Goal: Information Seeking & Learning: Check status

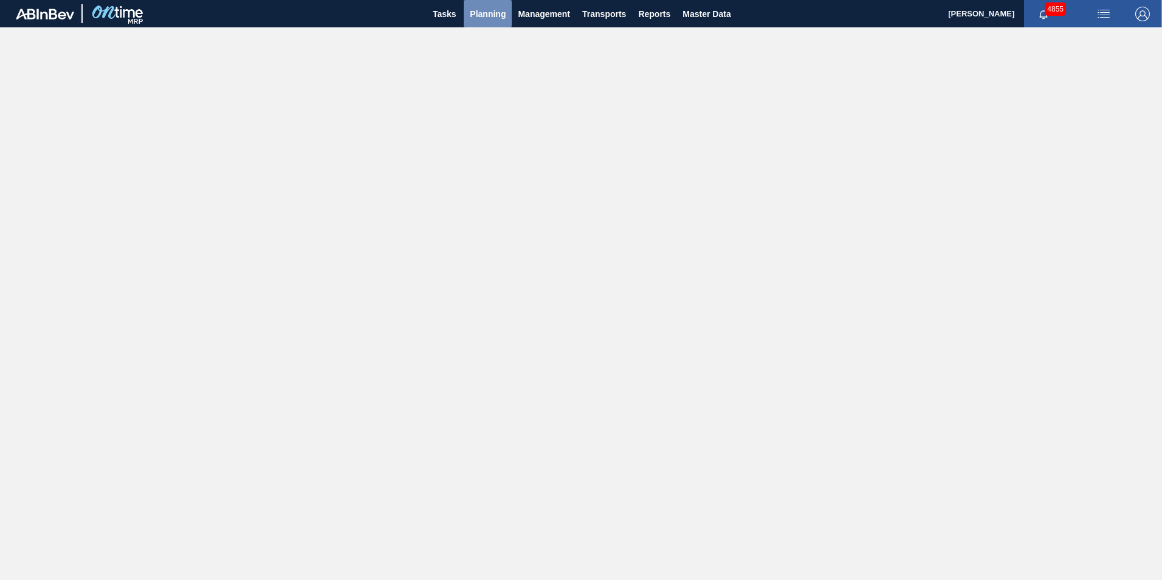
click at [490, 12] on span "Planning" at bounding box center [488, 14] width 36 height 15
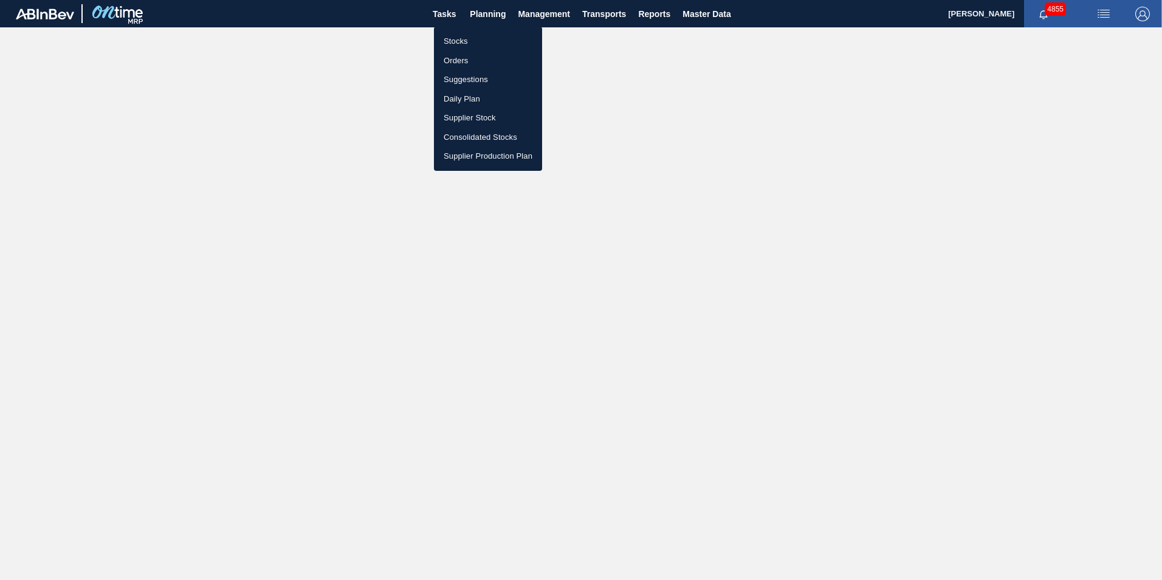
click at [453, 36] on li "Stocks" at bounding box center [488, 41] width 108 height 19
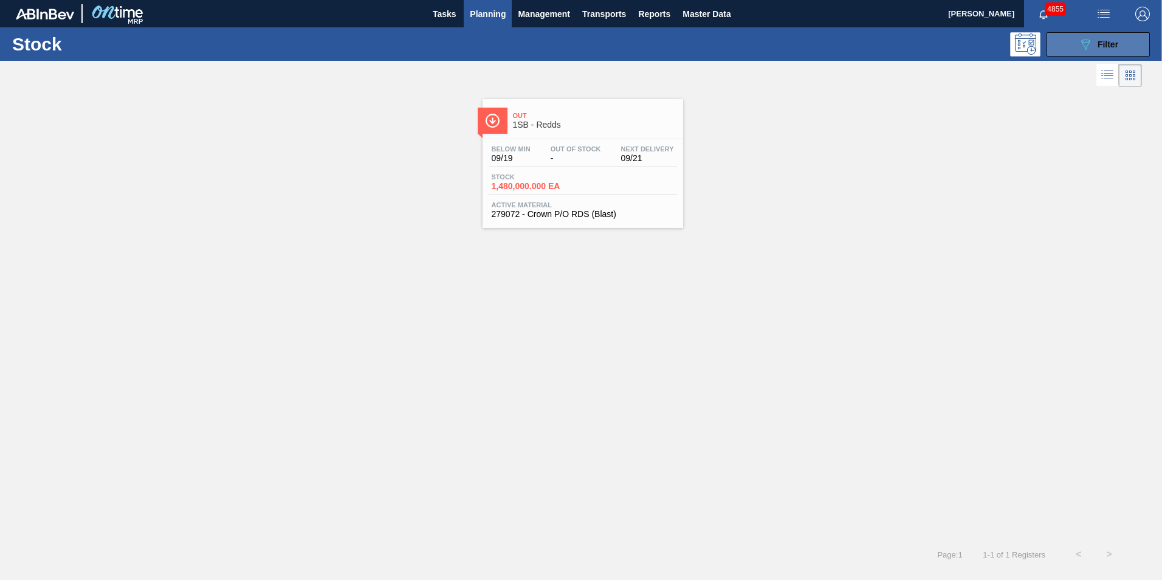
click at [1125, 41] on button "089F7B8B-B2A5-4AFE-B5C0-19BA573D28AC Filter" at bounding box center [1097, 44] width 103 height 24
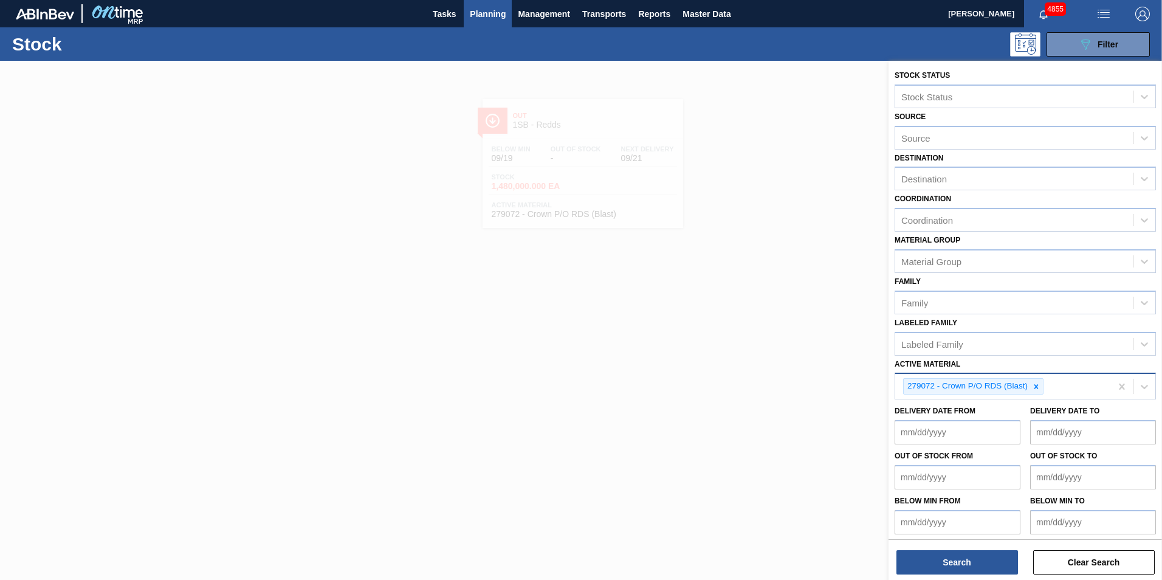
drag, startPoint x: 1038, startPoint y: 387, endPoint x: 1033, endPoint y: 392, distance: 7.7
click at [1038, 388] on icon at bounding box center [1036, 386] width 9 height 9
paste Material "285188"
type Material "285188"
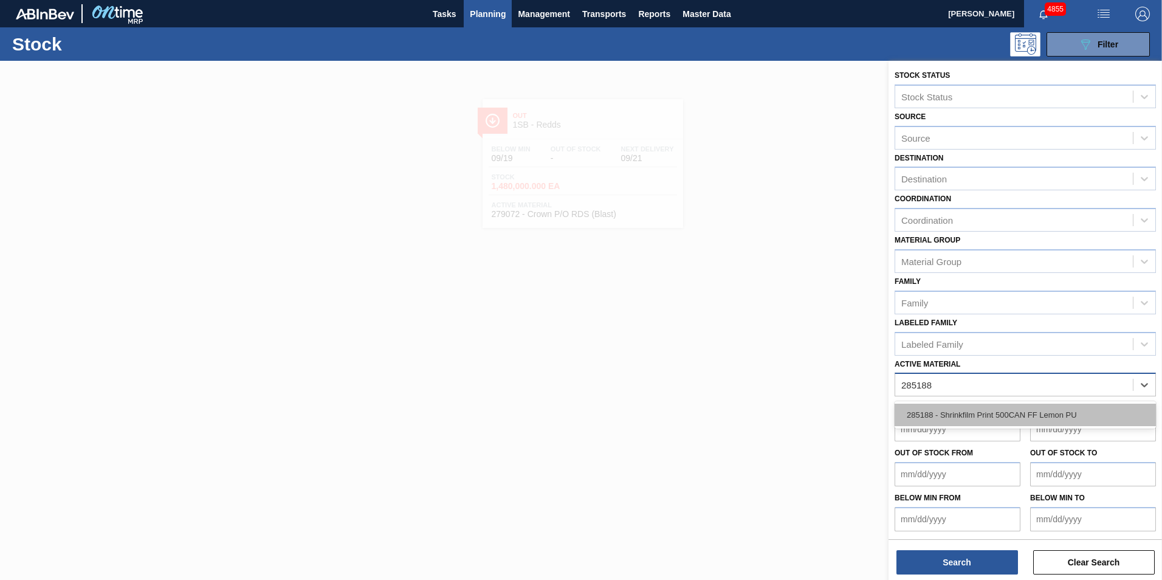
click at [976, 413] on div "285188 - Shrinkfilm Print 500CAN FF Lemon PU" at bounding box center [1024, 414] width 261 height 22
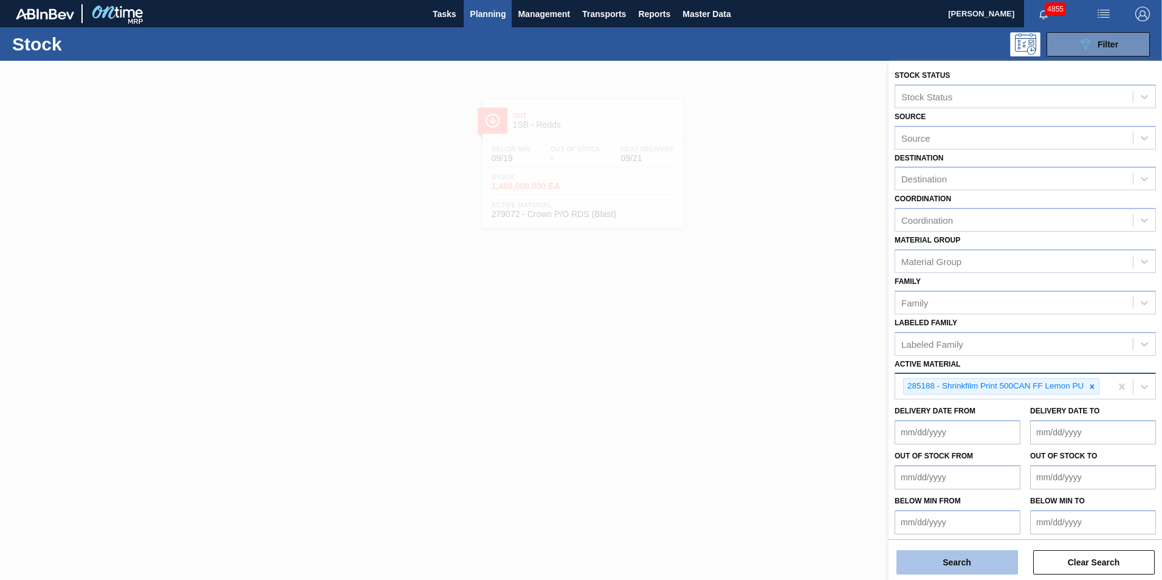
click at [982, 558] on button "Search" at bounding box center [957, 562] width 122 height 24
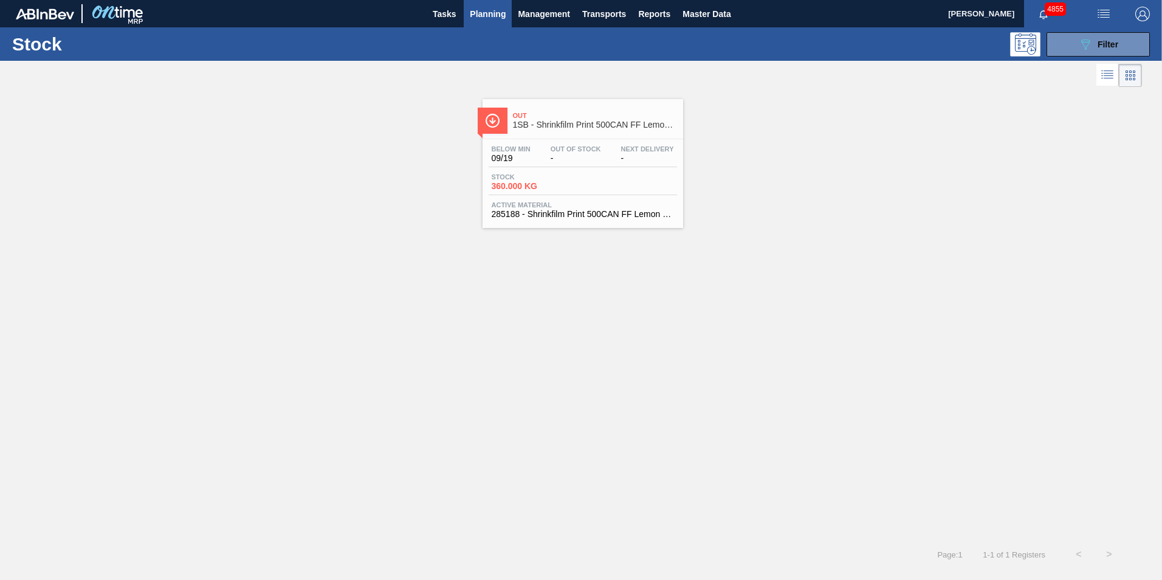
click at [543, 154] on div "Below Min 09/19 Out Of Stock - Next Delivery -" at bounding box center [582, 156] width 188 height 22
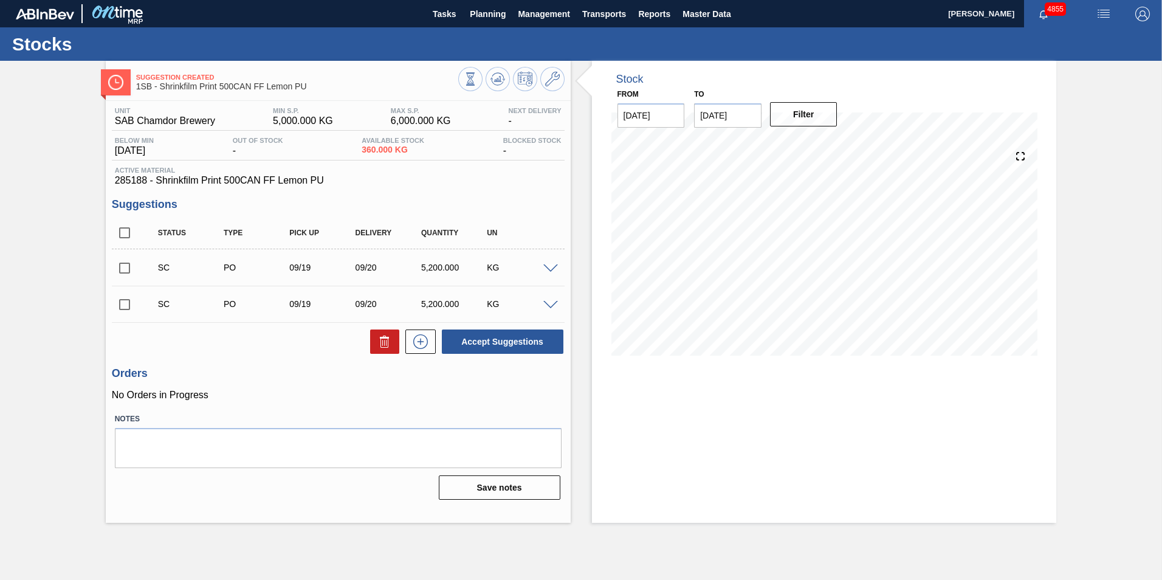
click at [552, 267] on span at bounding box center [550, 268] width 15 height 9
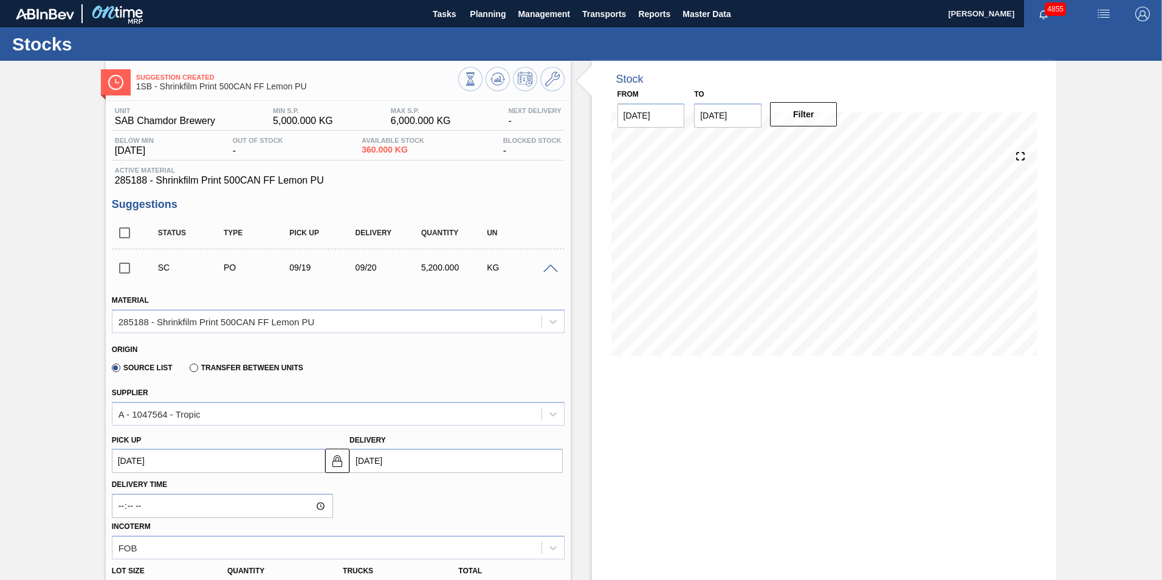
click at [548, 268] on span at bounding box center [550, 268] width 15 height 9
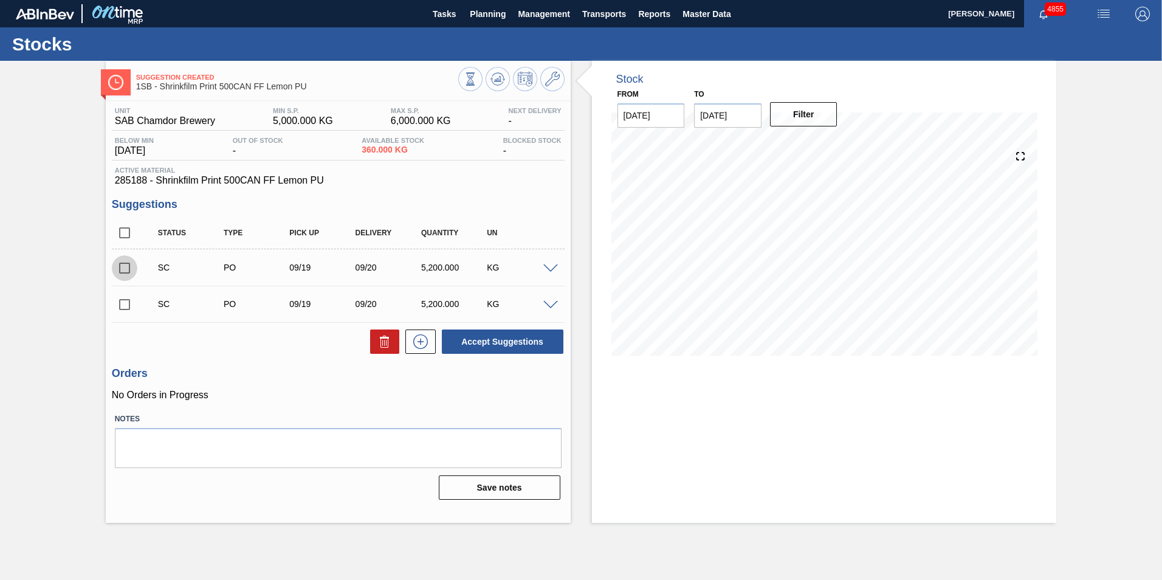
click at [125, 269] on input "checkbox" at bounding box center [125, 268] width 26 height 26
click at [519, 344] on button "Accept Suggestions" at bounding box center [503, 341] width 122 height 24
checkbox input "false"
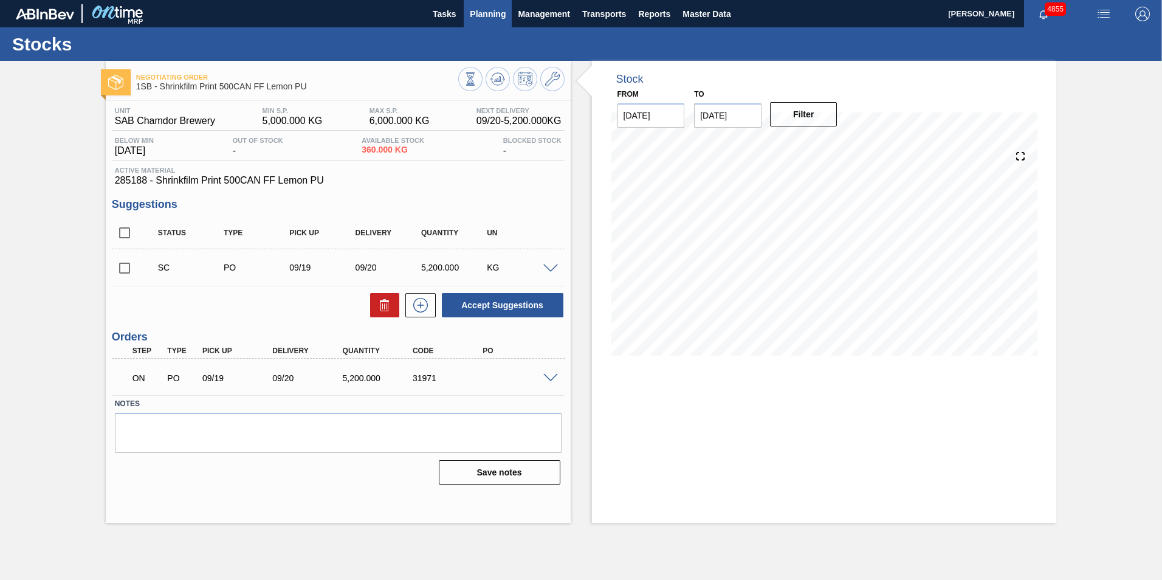
click at [491, 15] on span "Planning" at bounding box center [488, 14] width 36 height 15
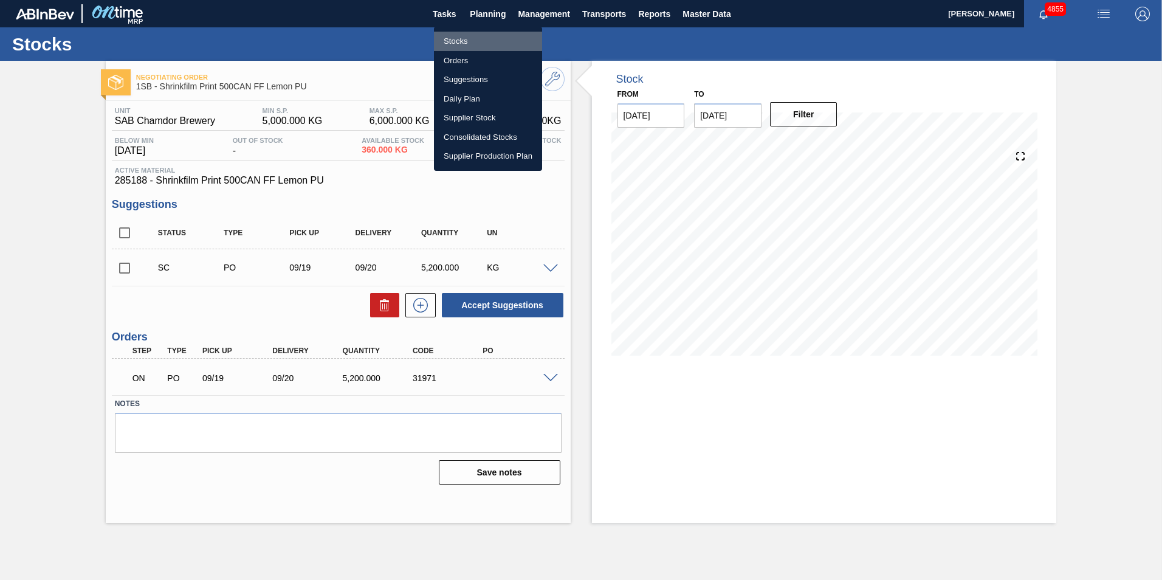
click at [464, 41] on li "Stocks" at bounding box center [488, 41] width 108 height 19
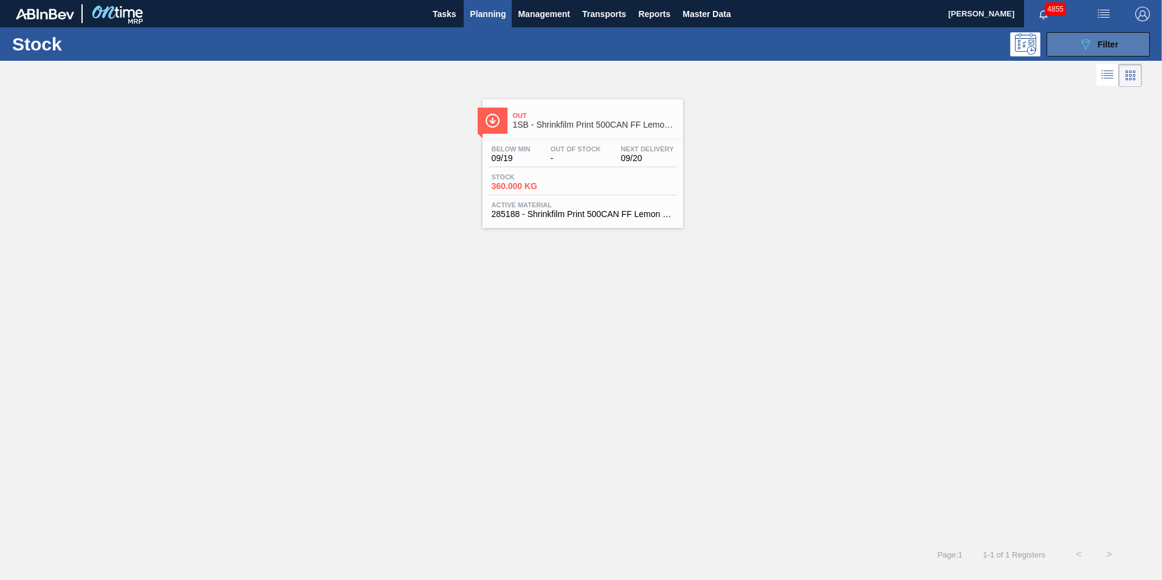
click at [1131, 47] on button "089F7B8B-B2A5-4AFE-B5C0-19BA573D28AC Filter" at bounding box center [1097, 44] width 103 height 24
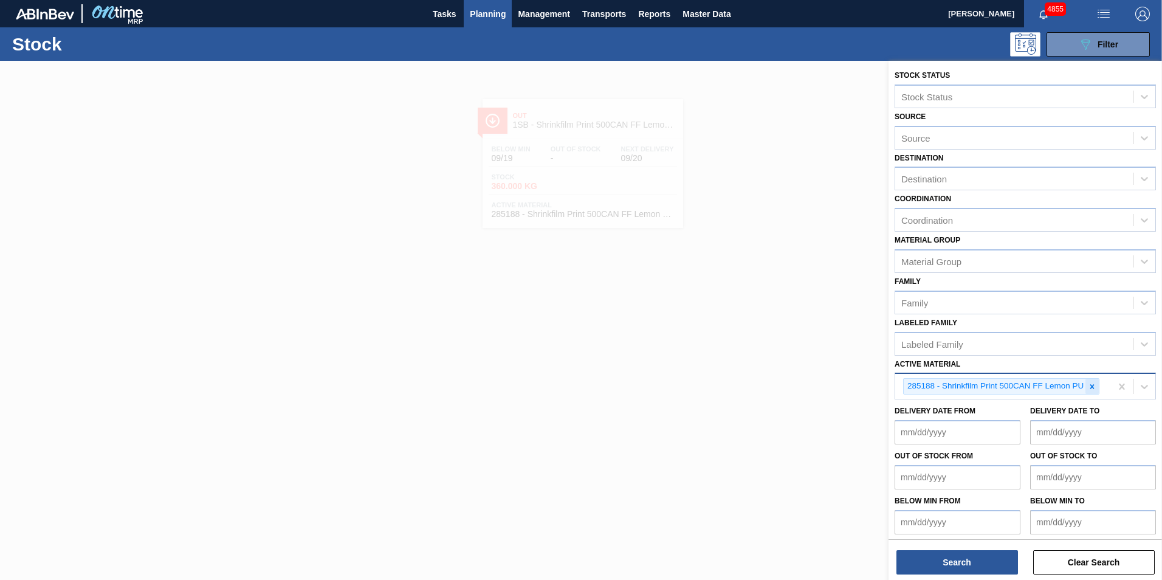
click at [1090, 387] on icon at bounding box center [1091, 386] width 9 height 9
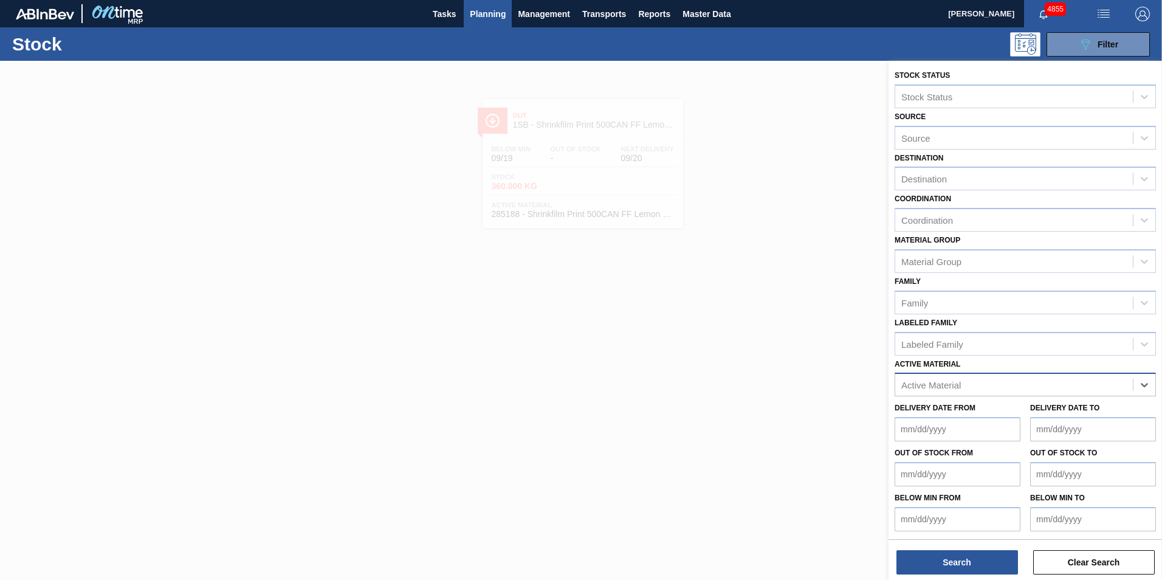
paste Material "284435"
type Material "284435"
click at [1013, 418] on div "284435 - Shrinkfilm Print 500 CAN FF DA 2022" at bounding box center [1024, 414] width 261 height 22
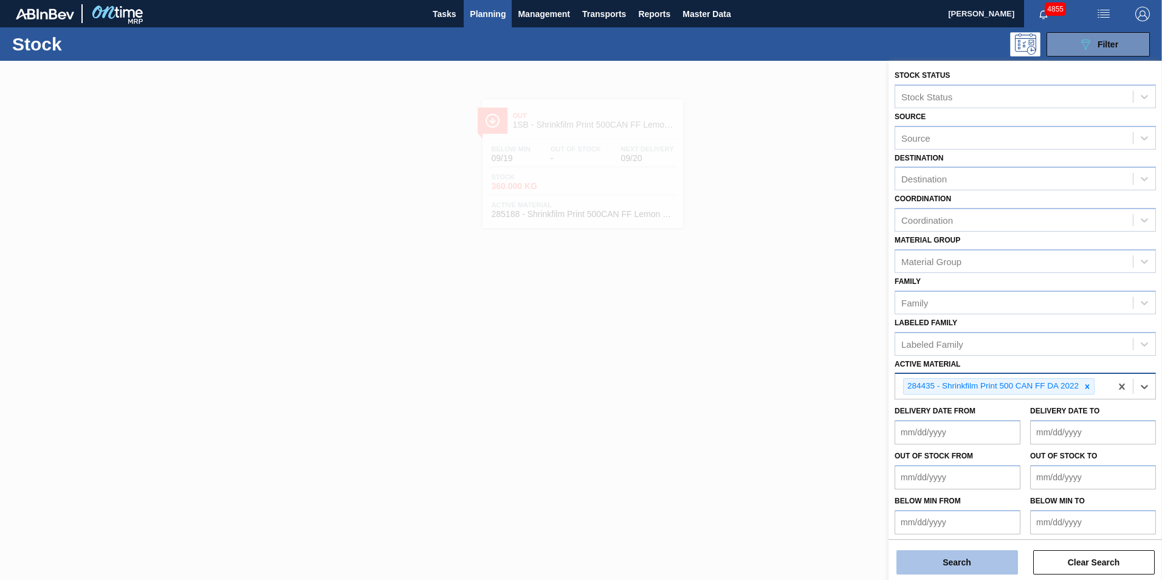
click at [954, 565] on button "Search" at bounding box center [957, 562] width 122 height 24
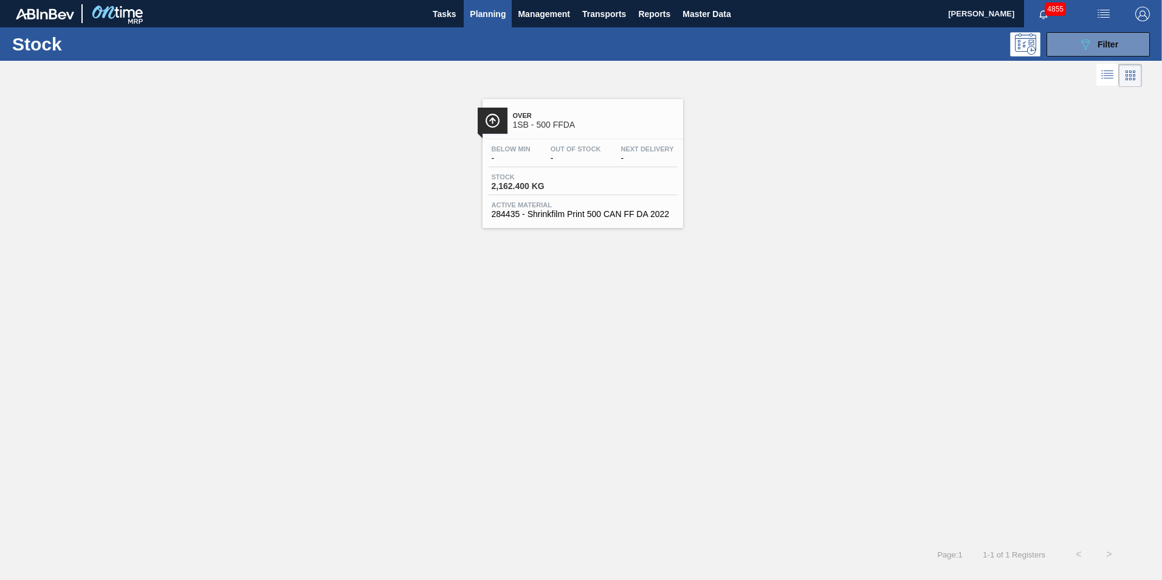
click at [526, 187] on span "2,162.400 KG" at bounding box center [533, 186] width 85 height 9
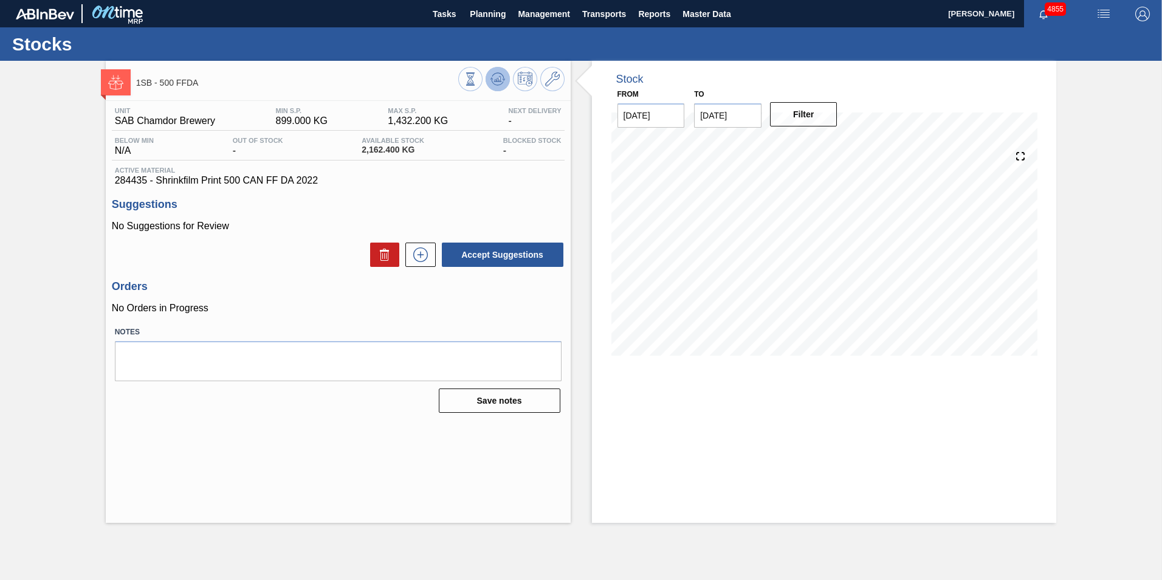
click at [498, 83] on icon at bounding box center [497, 79] width 15 height 15
click at [495, 78] on icon at bounding box center [497, 79] width 15 height 15
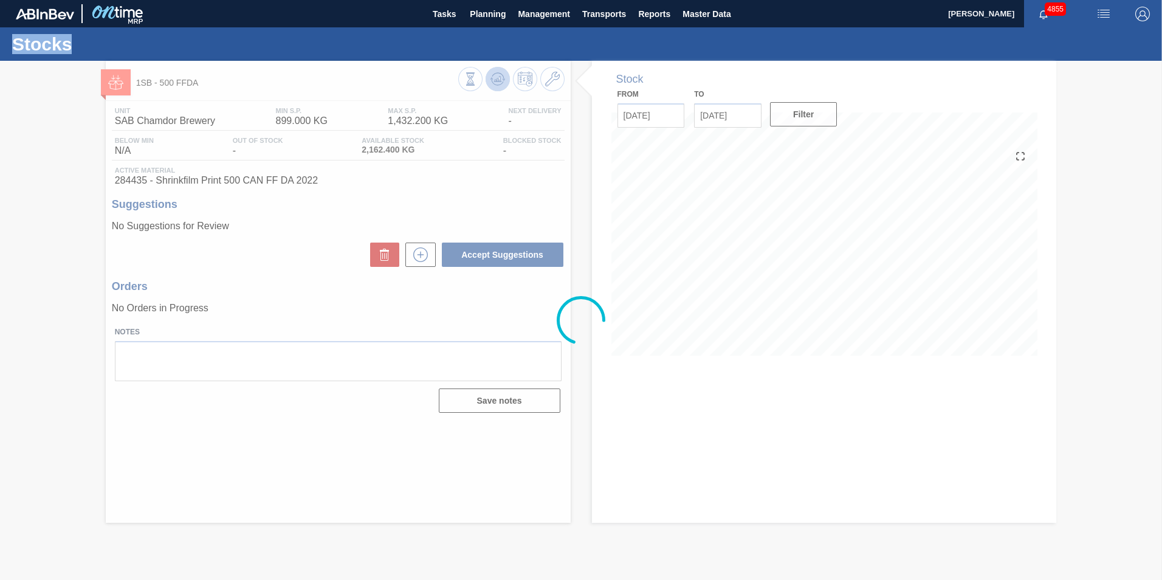
click at [495, 78] on div at bounding box center [581, 320] width 1162 height 519
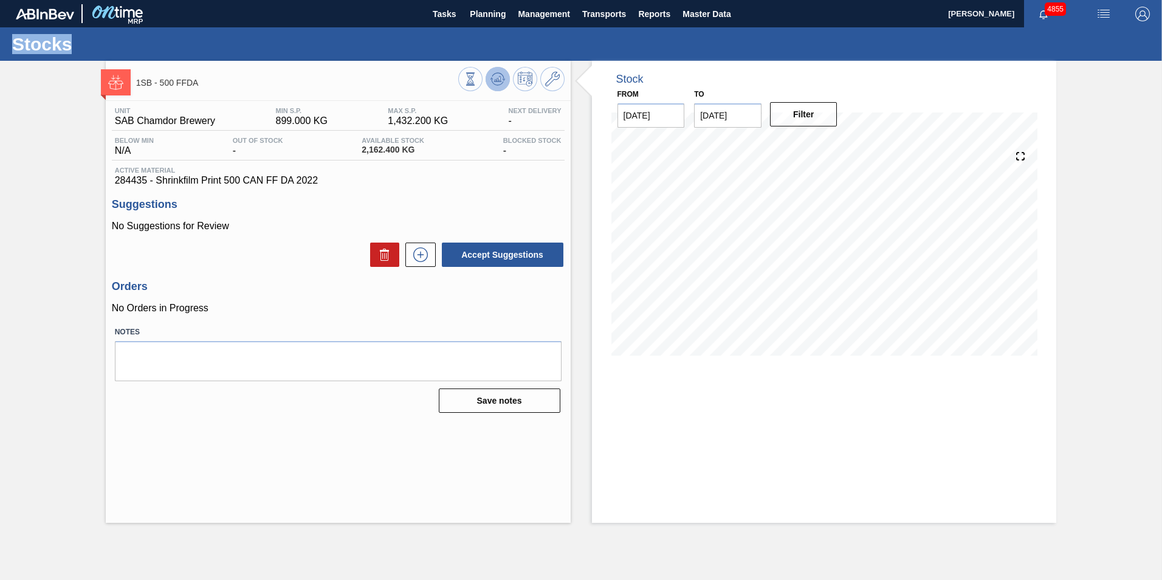
click at [495, 83] on icon at bounding box center [497, 79] width 15 height 15
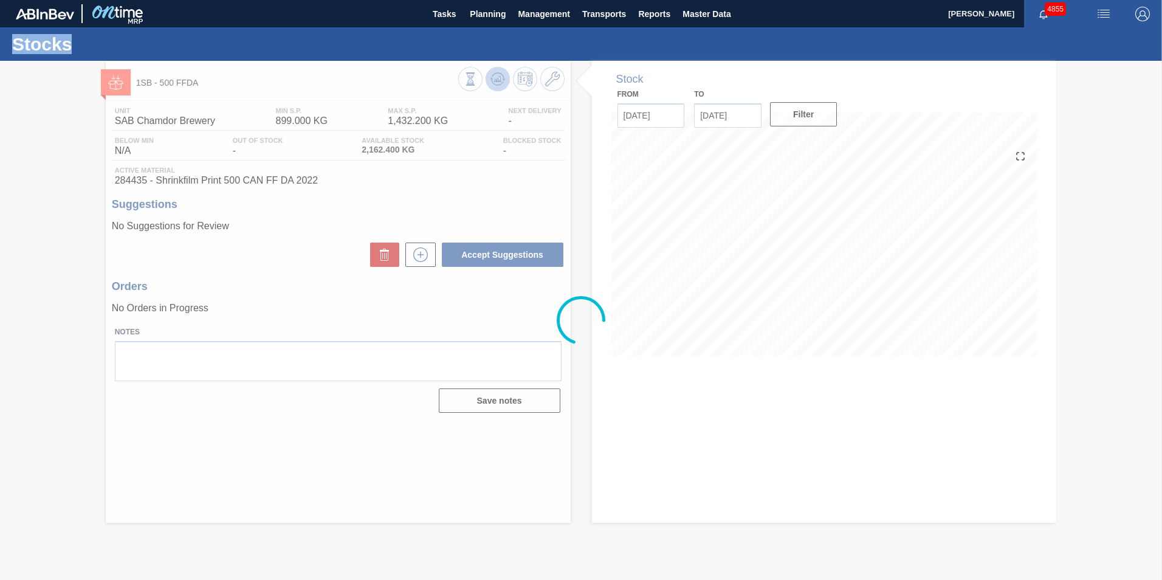
click at [495, 83] on div at bounding box center [581, 320] width 1162 height 519
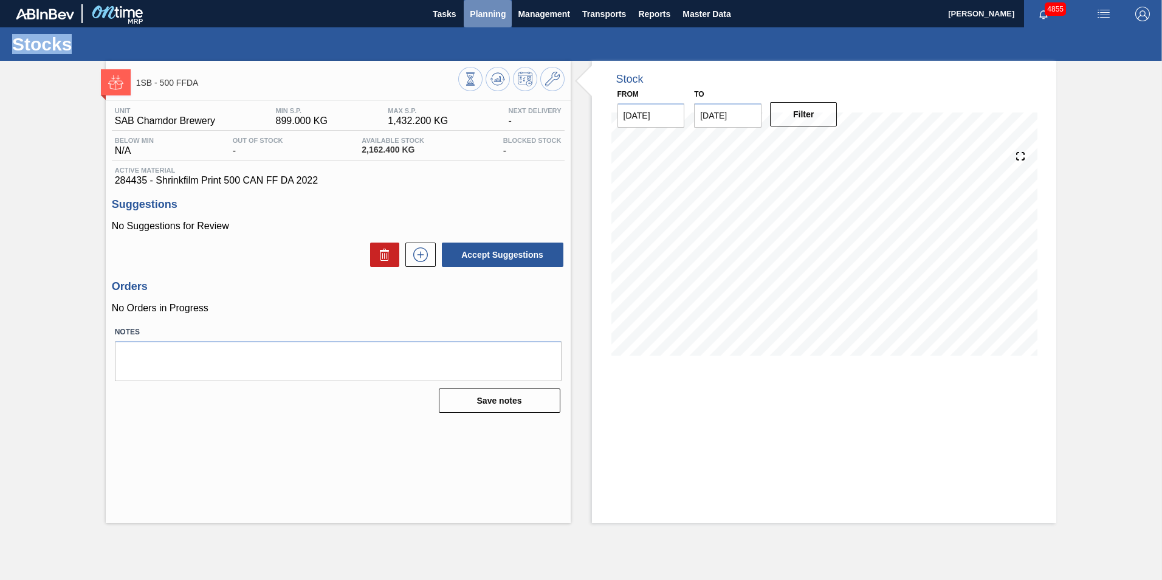
click at [488, 15] on span "Planning" at bounding box center [488, 14] width 36 height 15
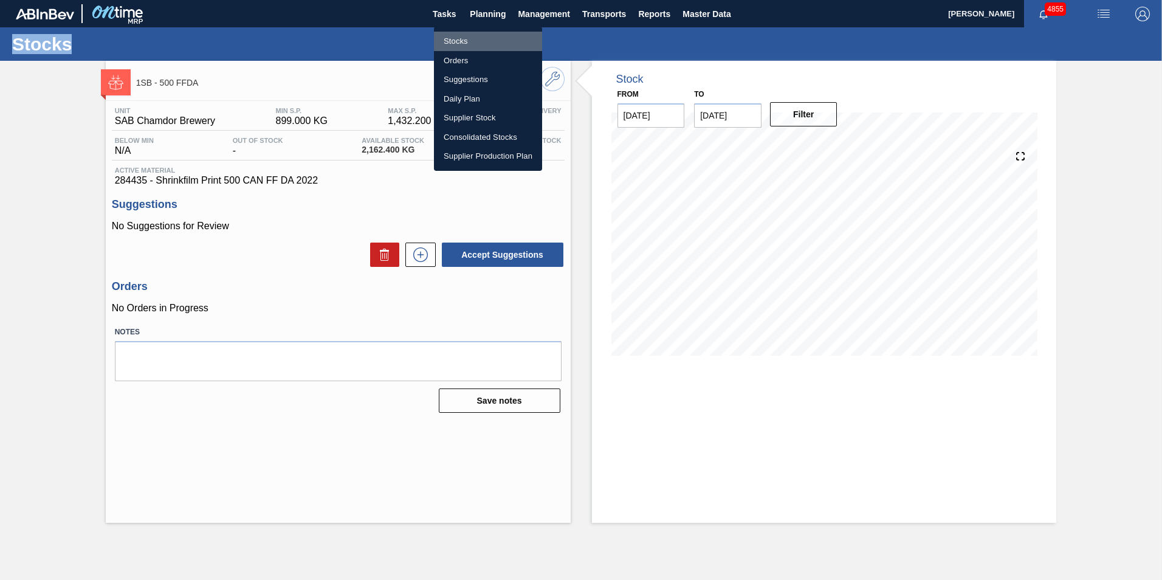
click at [468, 38] on li "Stocks" at bounding box center [488, 41] width 108 height 19
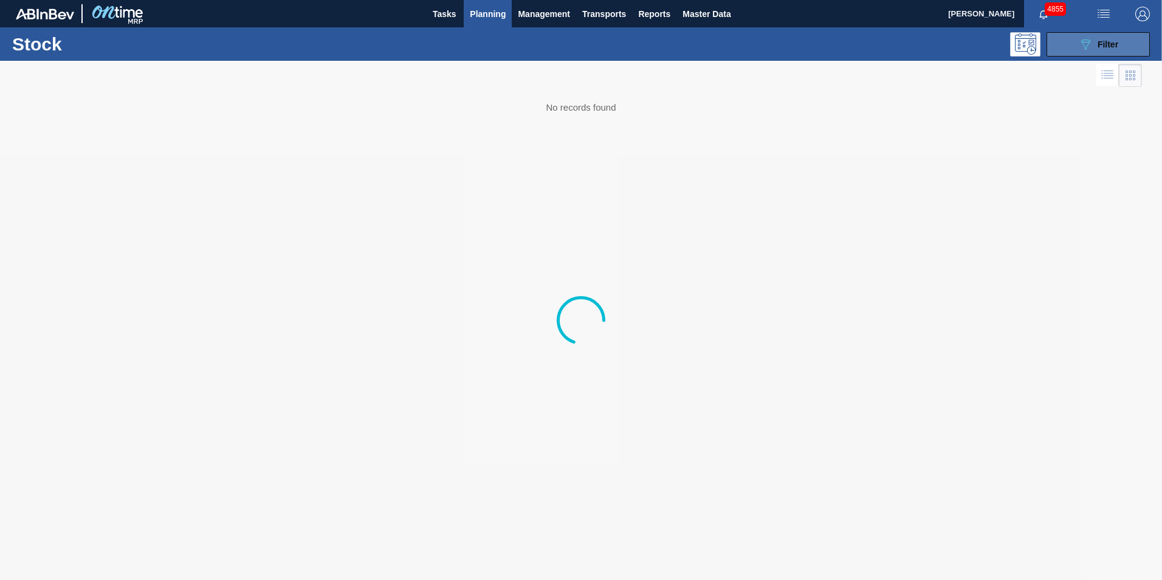
click at [1109, 42] on span "Filter" at bounding box center [1107, 44] width 21 height 10
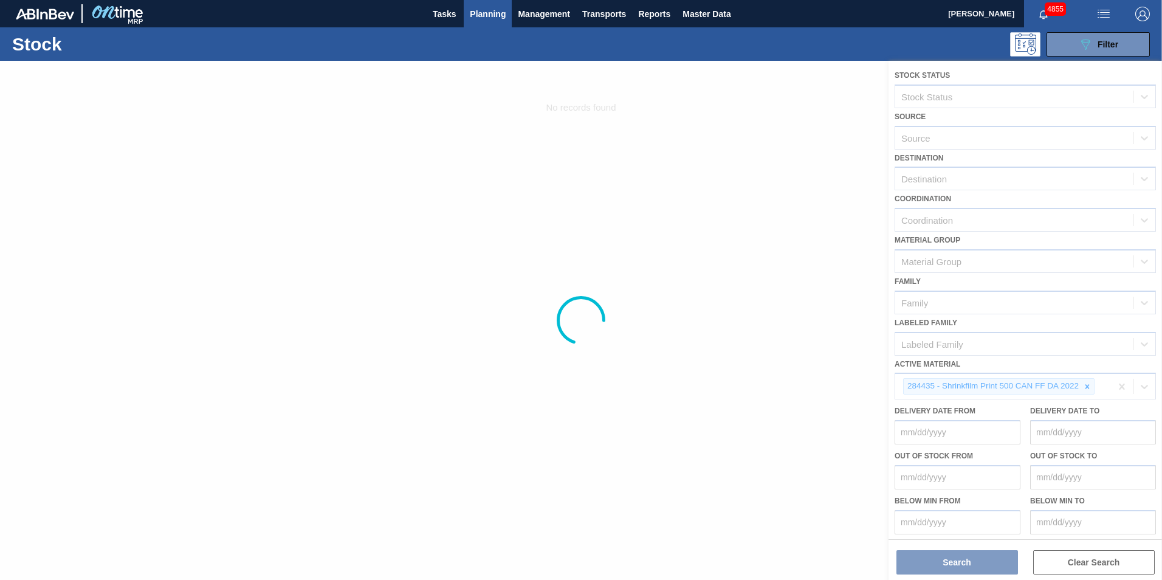
click at [1087, 389] on div at bounding box center [581, 320] width 1162 height 519
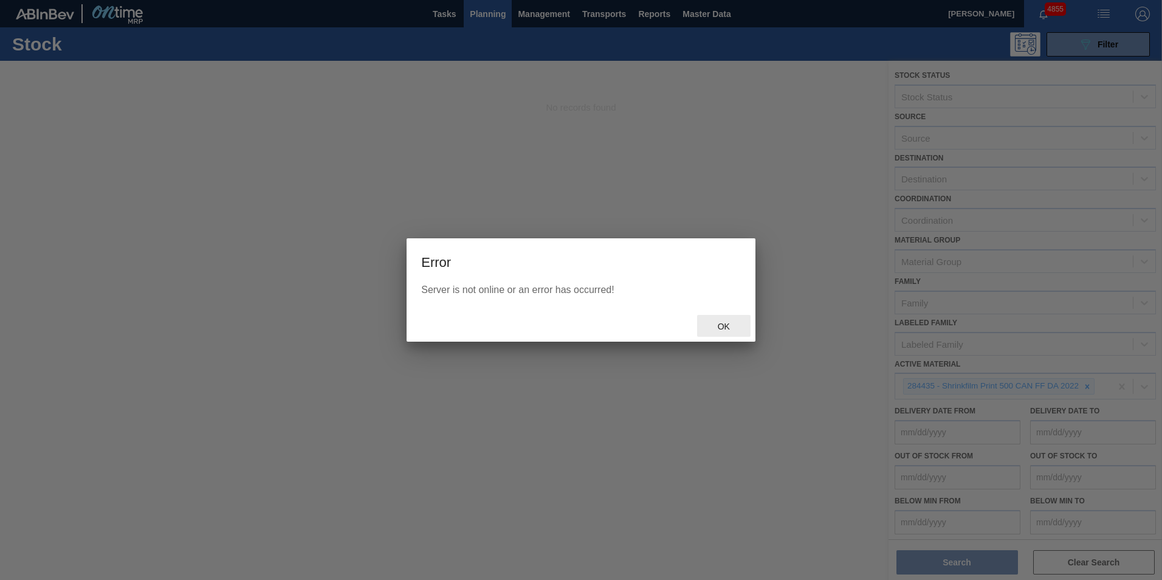
click at [717, 328] on span "Ok" at bounding box center [724, 326] width 32 height 10
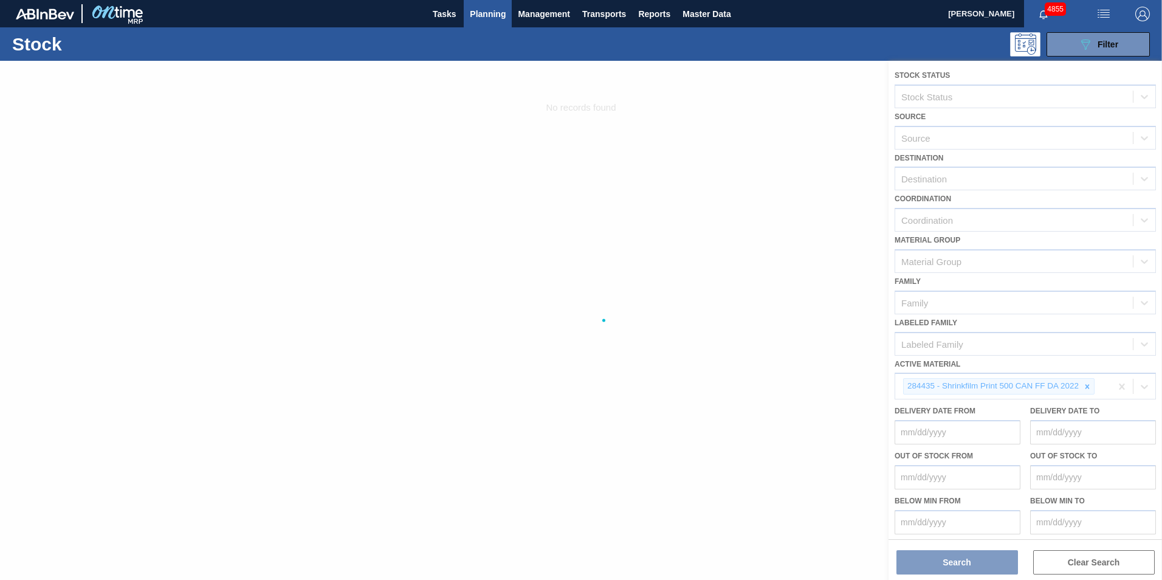
click at [1086, 385] on div at bounding box center [581, 320] width 1162 height 519
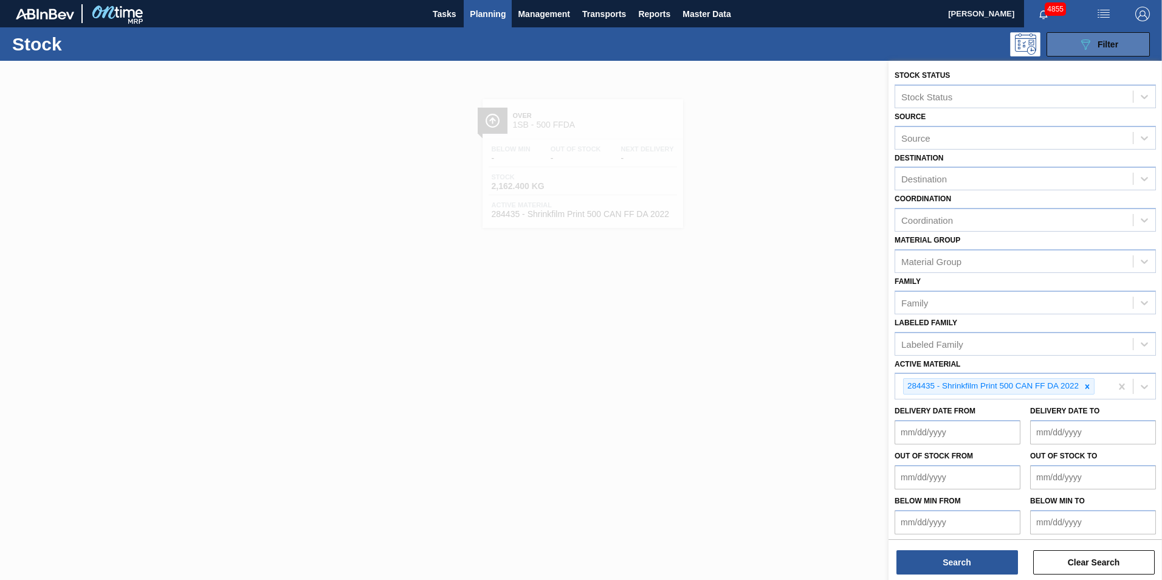
click at [1100, 43] on span "Filter" at bounding box center [1107, 44] width 21 height 10
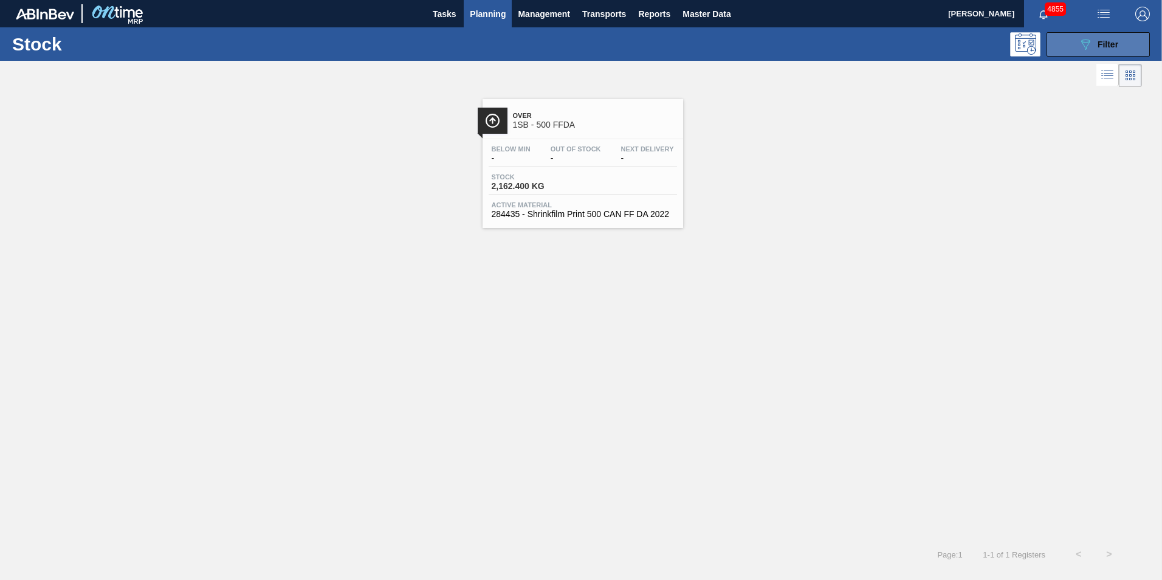
drag, startPoint x: 1106, startPoint y: 47, endPoint x: 1066, endPoint y: 92, distance: 60.6
click at [1106, 46] on span "Filter" at bounding box center [1107, 44] width 21 height 10
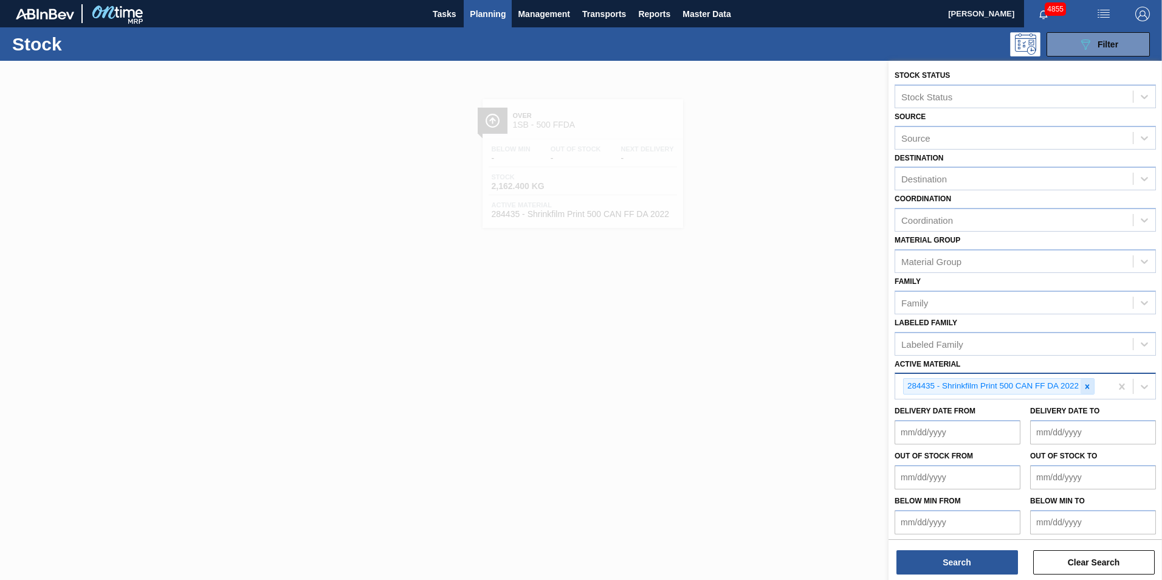
click at [1084, 386] on icon at bounding box center [1087, 386] width 9 height 9
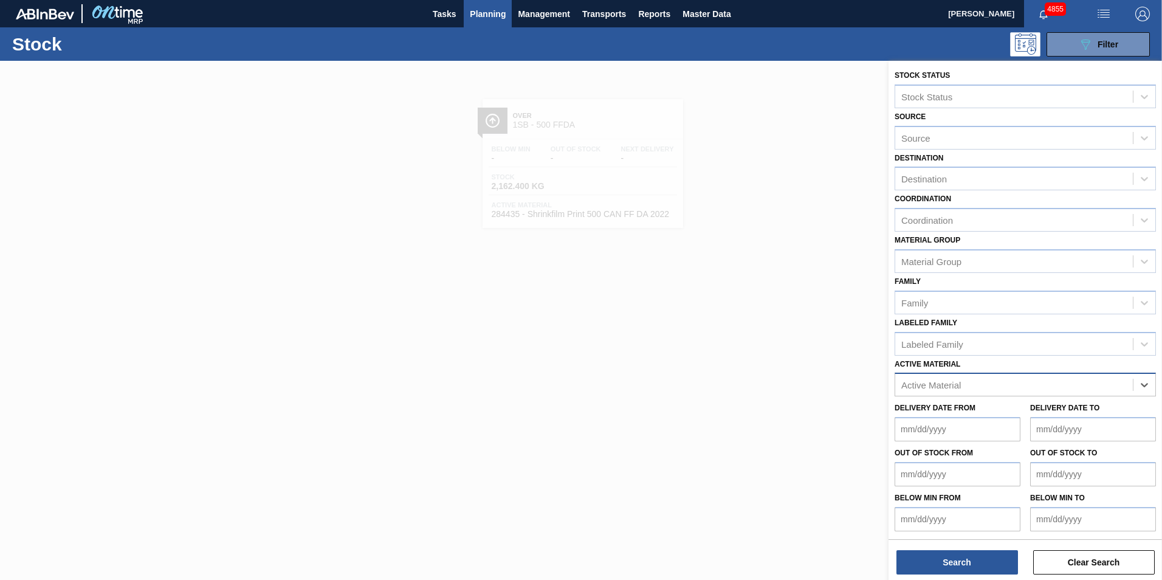
paste Material "285188"
type Material "285188"
click at [953, 569] on button "Search" at bounding box center [957, 562] width 122 height 24
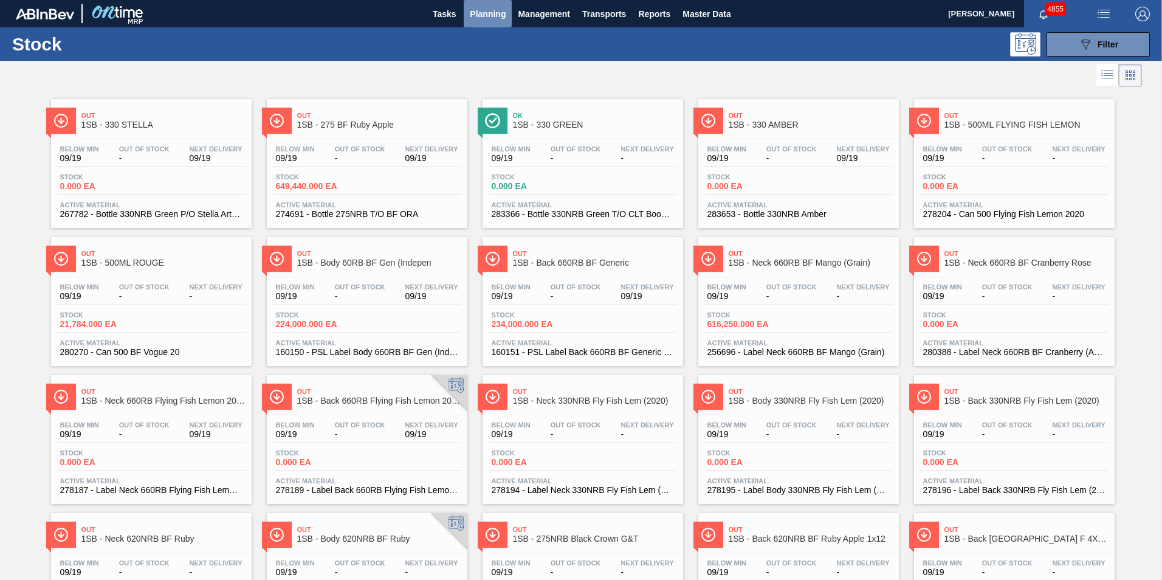
click at [491, 15] on span "Planning" at bounding box center [488, 14] width 36 height 15
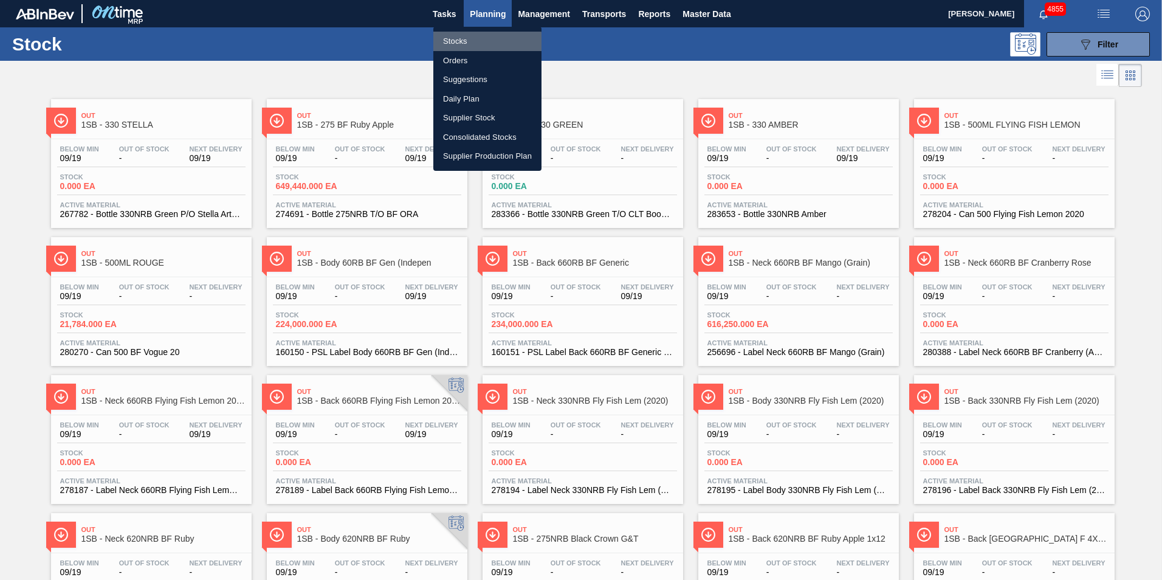
click at [454, 43] on li "Stocks" at bounding box center [487, 41] width 108 height 19
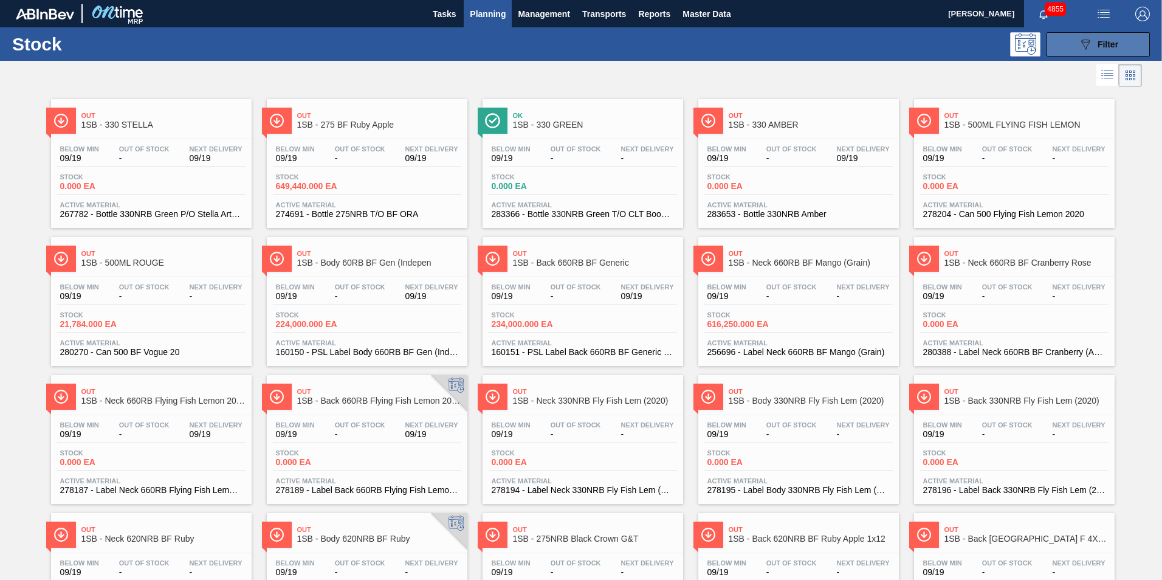
click at [1116, 39] on span "Filter" at bounding box center [1107, 44] width 21 height 10
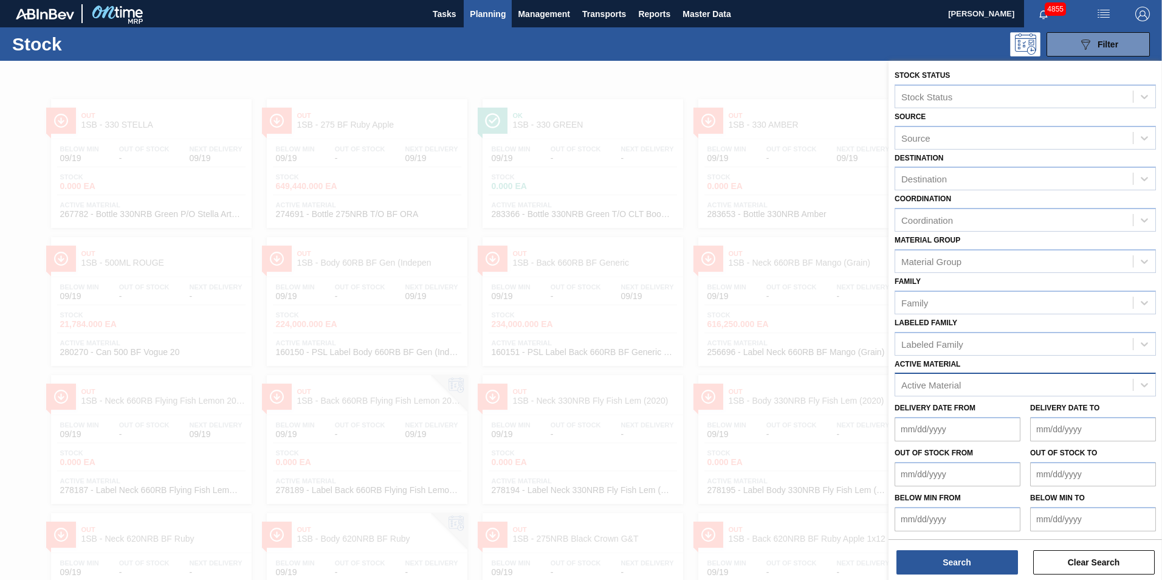
click at [950, 378] on div "Active Material" at bounding box center [1014, 385] width 238 height 18
paste Material "285188"
type Material "285188"
click at [962, 566] on button "Search" at bounding box center [957, 562] width 122 height 24
